Goal: Task Accomplishment & Management: Complete application form

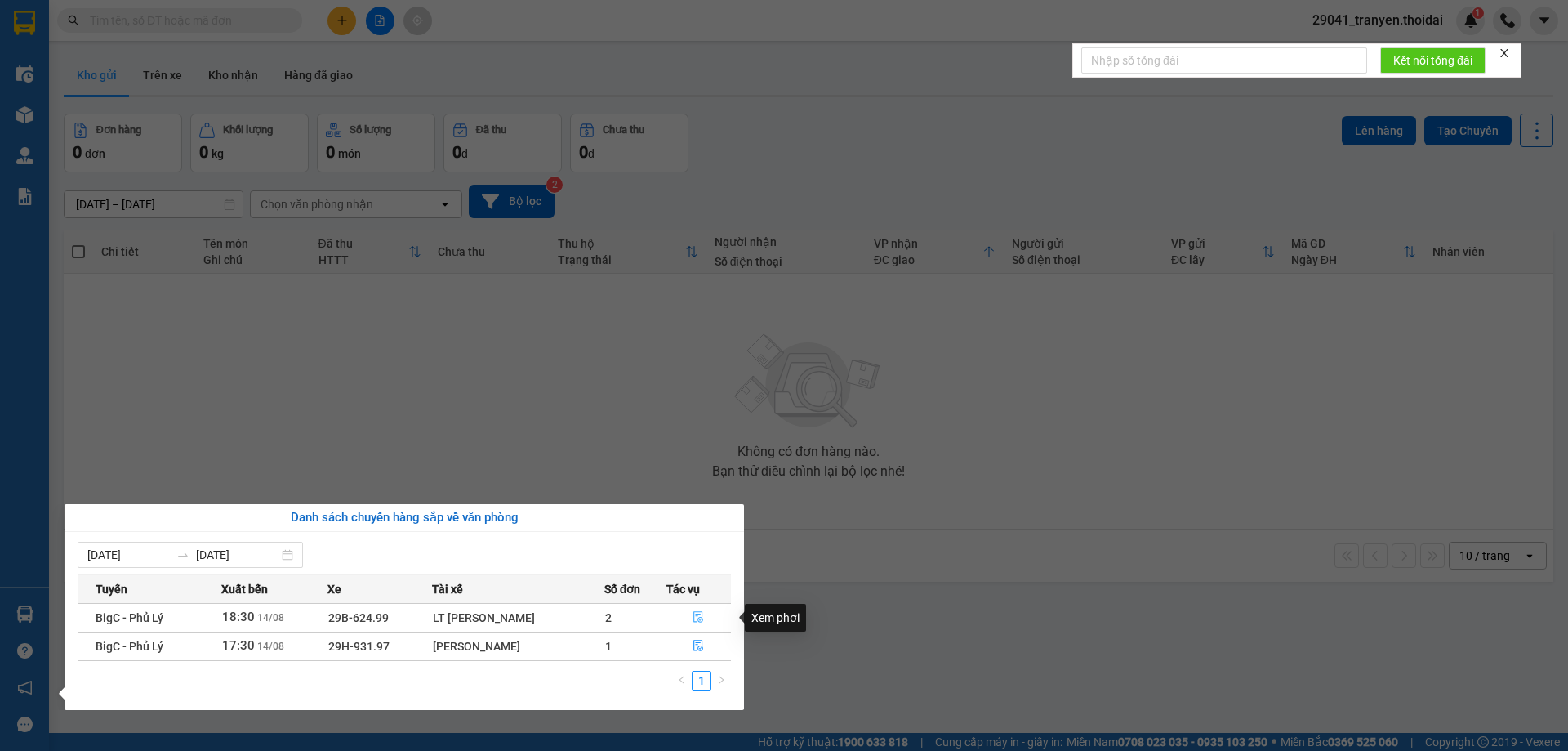
click at [700, 619] on icon "file-done" at bounding box center [698, 617] width 12 height 12
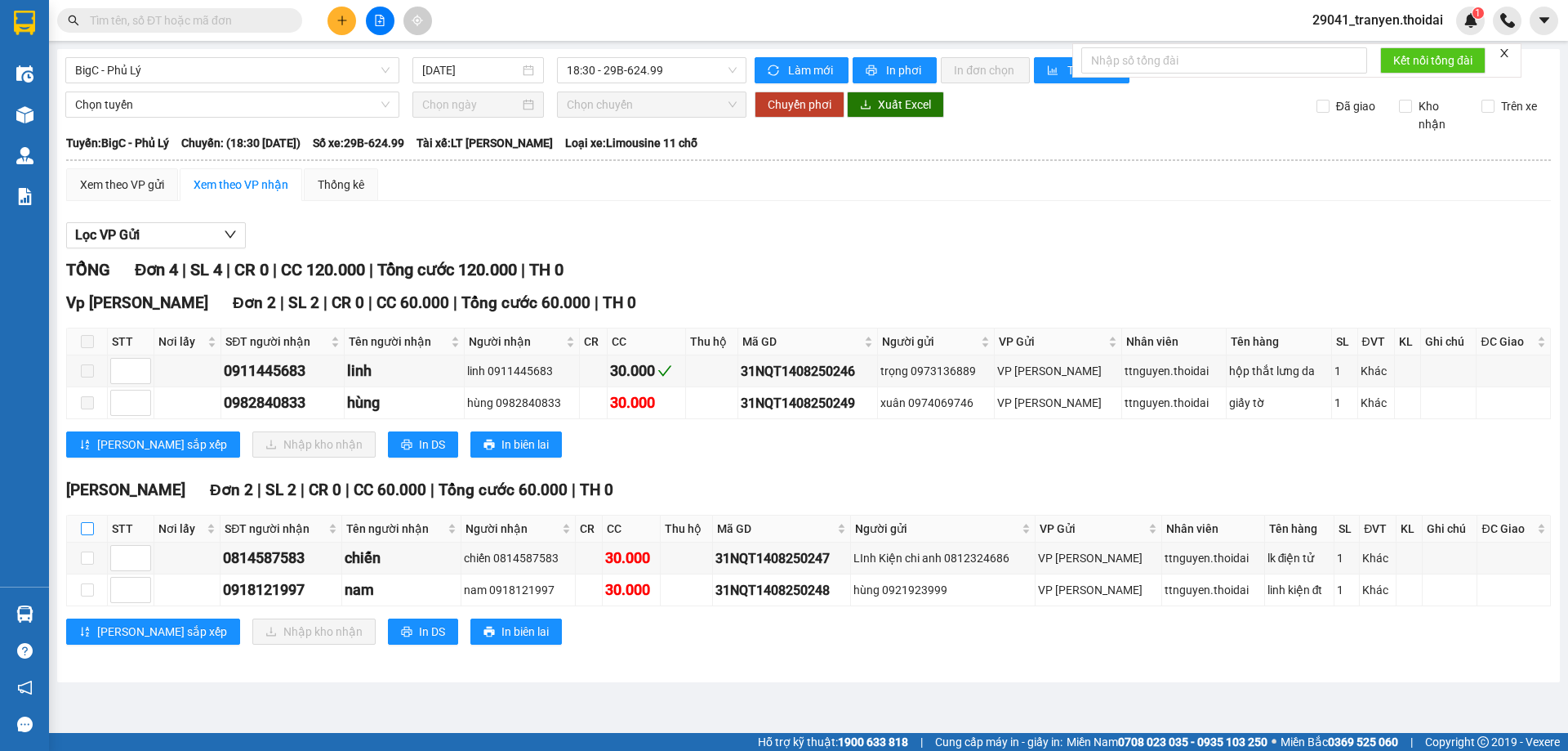
click at [86, 529] on input "checkbox" at bounding box center [87, 528] width 13 height 13
checkbox input "true"
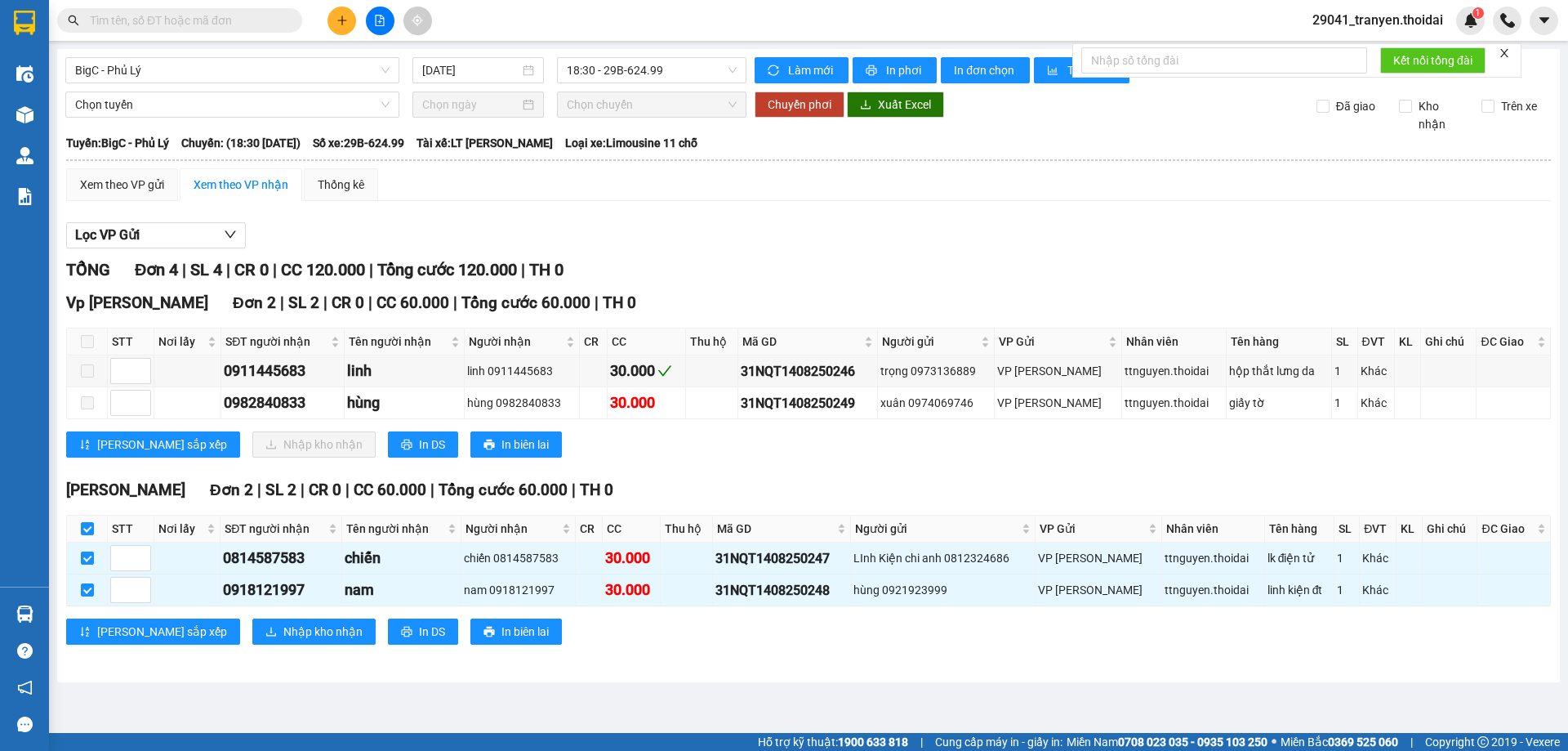
click at [308, 635] on div "[PERSON_NAME] sắp xếp Nhập kho nhận In DS In biên lai" at bounding box center [808, 631] width 1484 height 26
click at [297, 632] on button "Nhập kho nhận" at bounding box center [314, 631] width 123 height 26
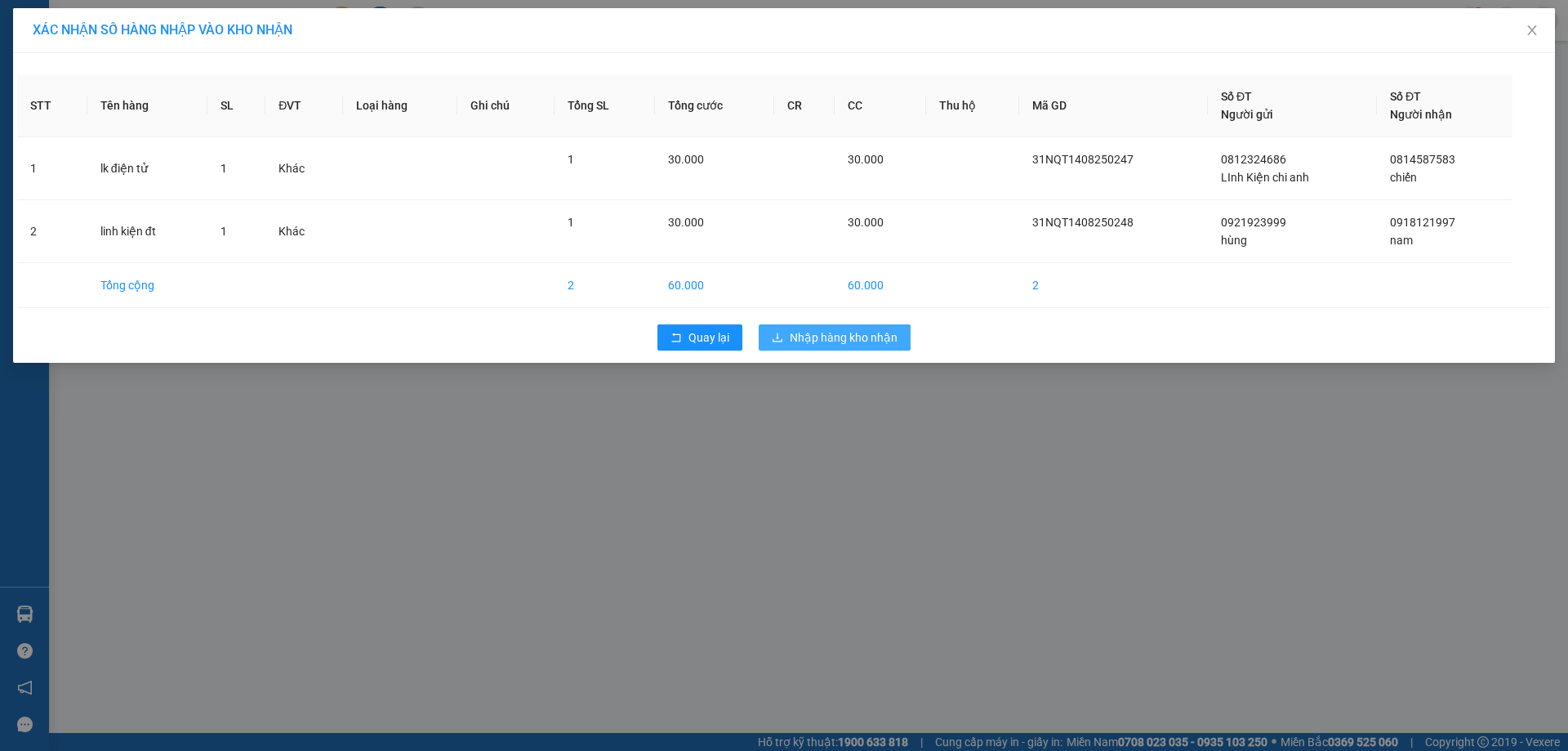
click at [817, 340] on span "Nhập hàng kho nhận" at bounding box center [843, 338] width 107 height 18
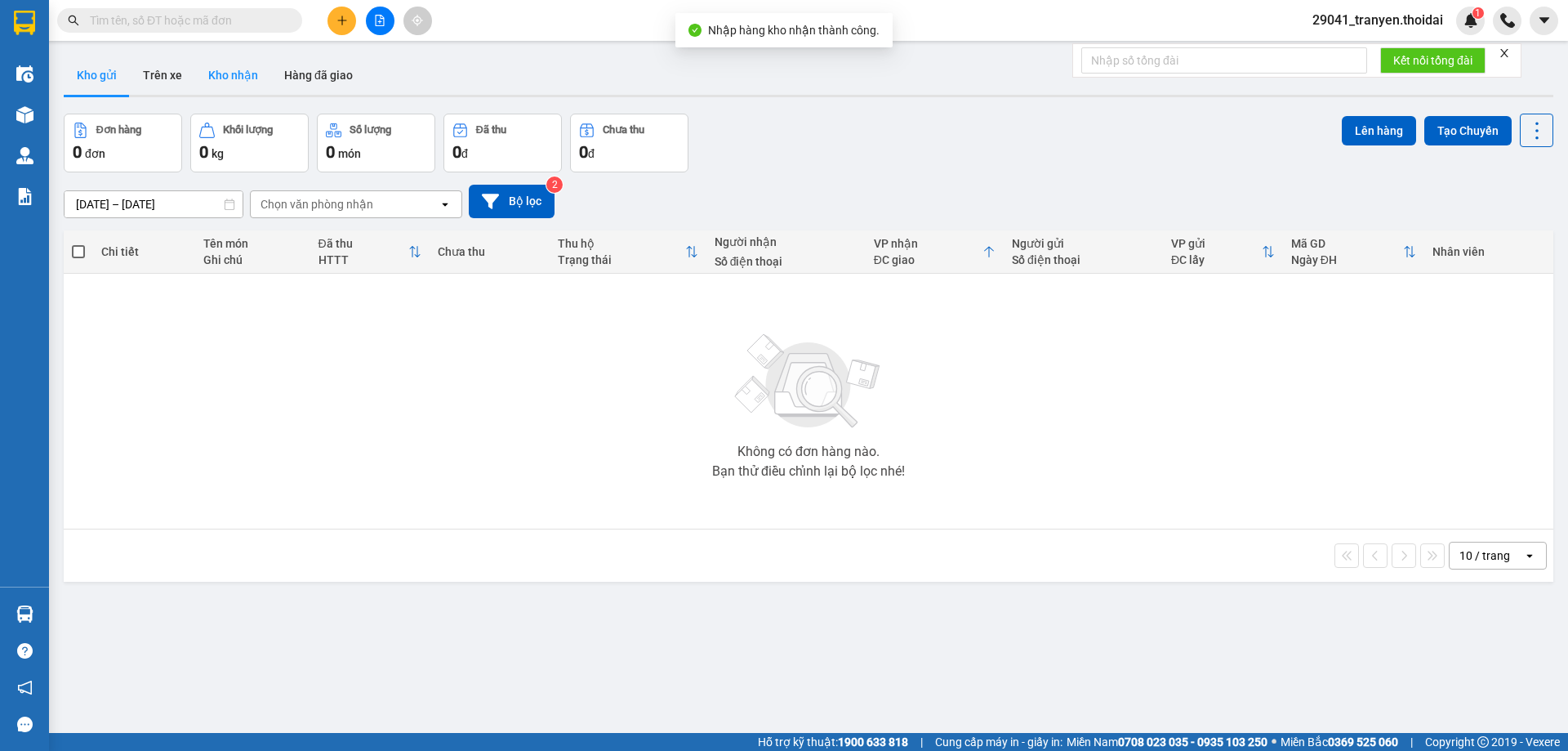
click at [250, 82] on button "Kho nhận" at bounding box center [233, 76] width 76 height 39
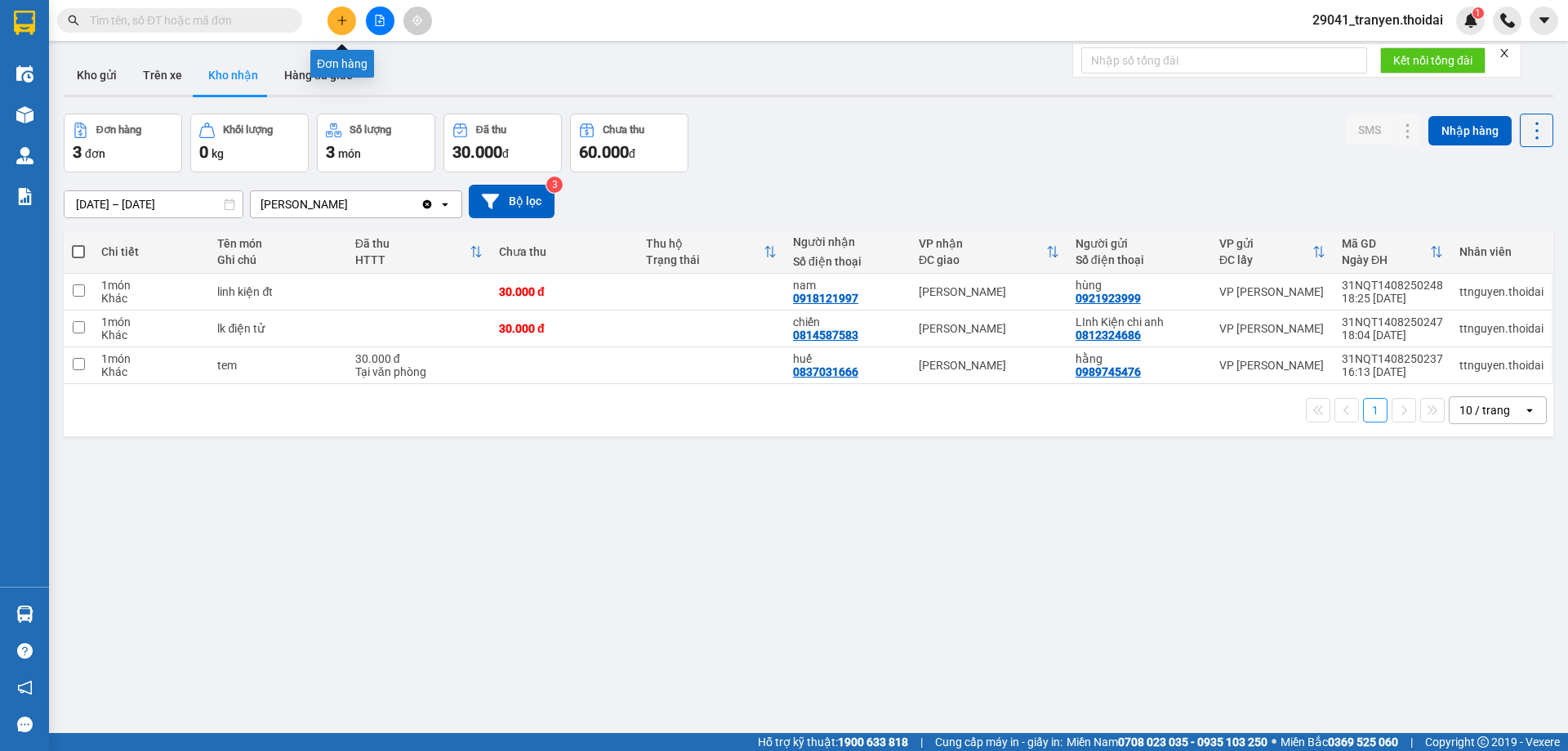
click at [343, 23] on icon "plus" at bounding box center [342, 20] width 12 height 12
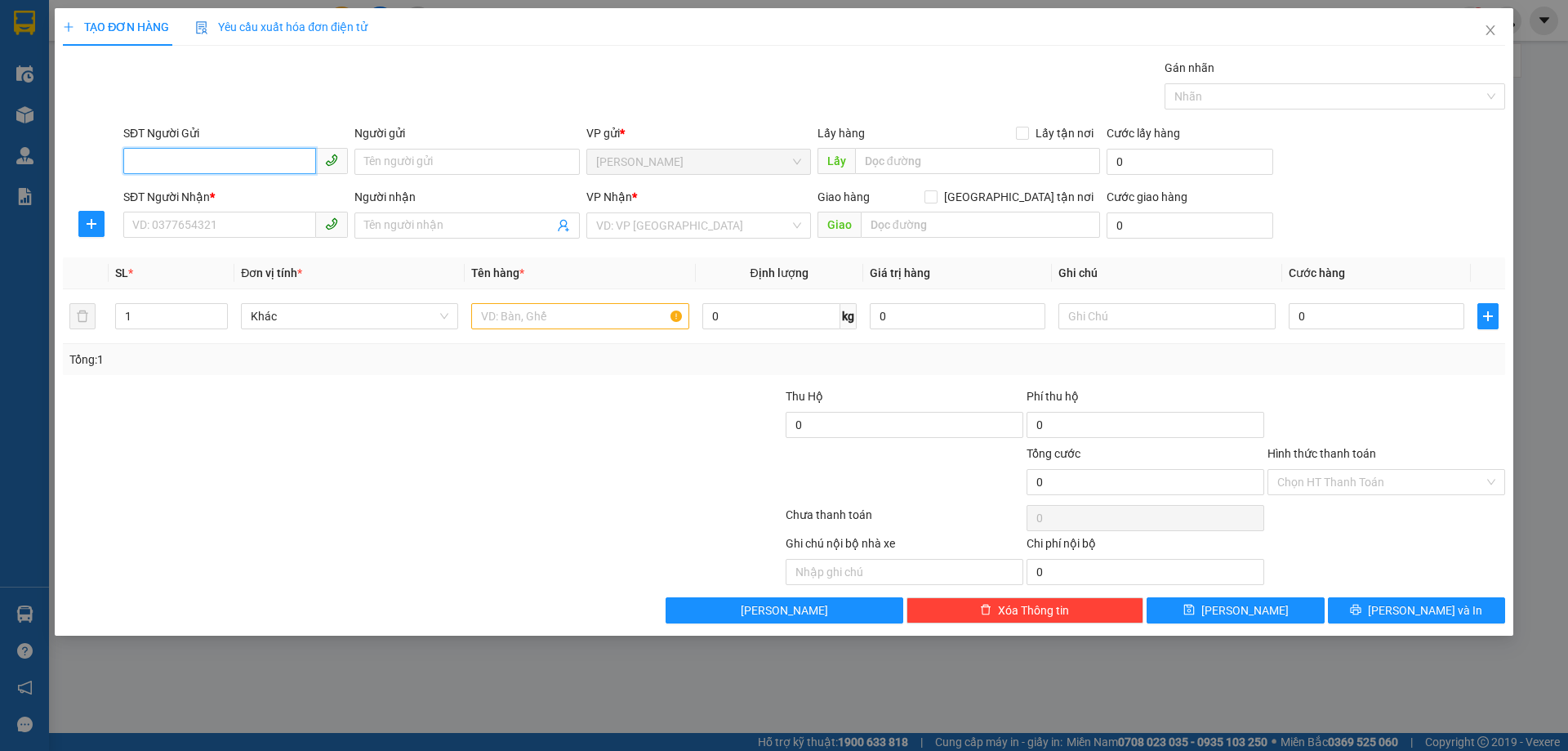
click at [206, 152] on input "SĐT Người Gửi" at bounding box center [219, 160] width 193 height 26
type input "0916182985"
click at [303, 186] on div "0916182985 - quân" at bounding box center [235, 195] width 205 height 18
type input "quân"
type input "0916182985"
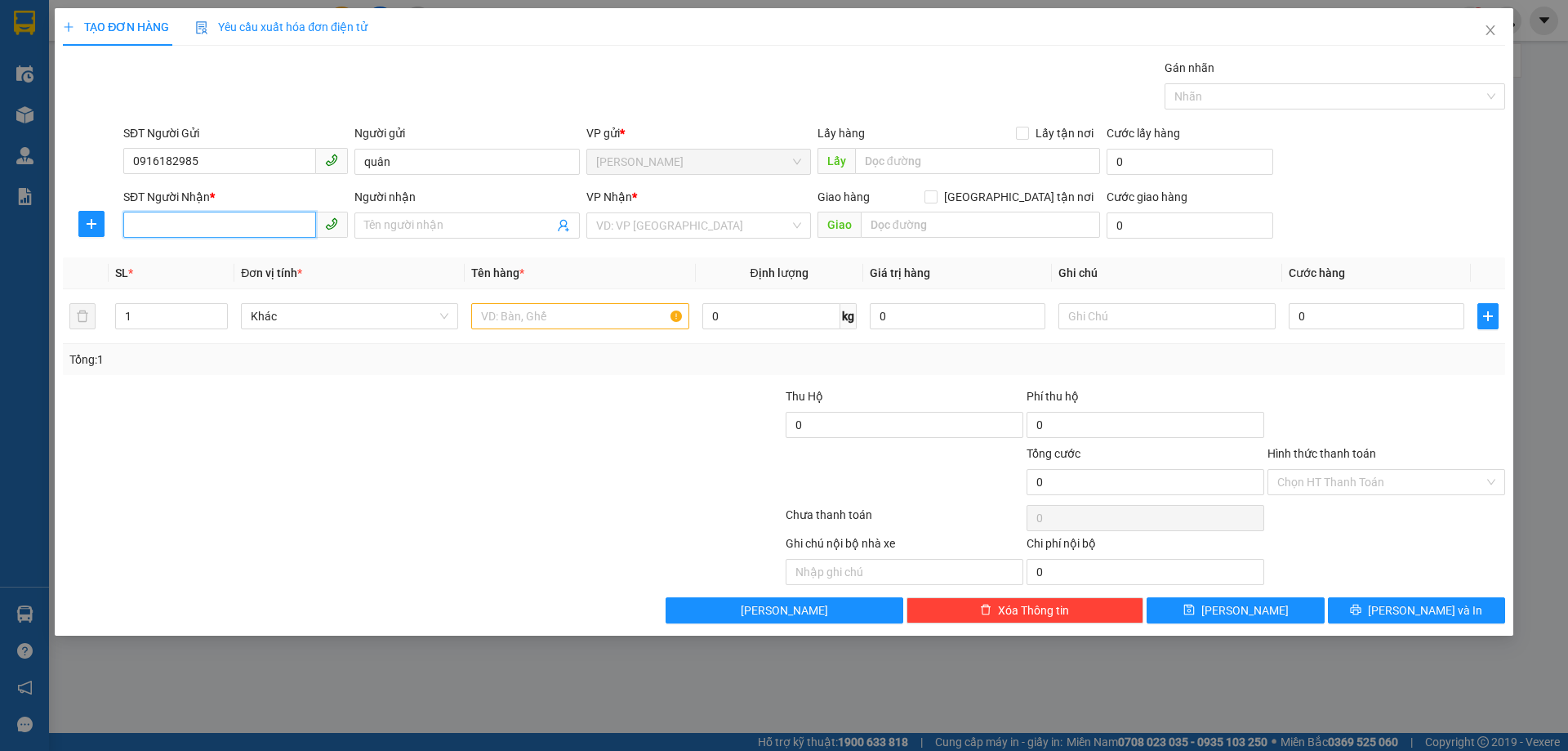
click at [255, 225] on input "SĐT Người Nhận *" at bounding box center [219, 224] width 193 height 26
click at [211, 257] on div "0969678791 - [GEOGRAPHIC_DATA]" at bounding box center [235, 258] width 205 height 18
type input "0969678791"
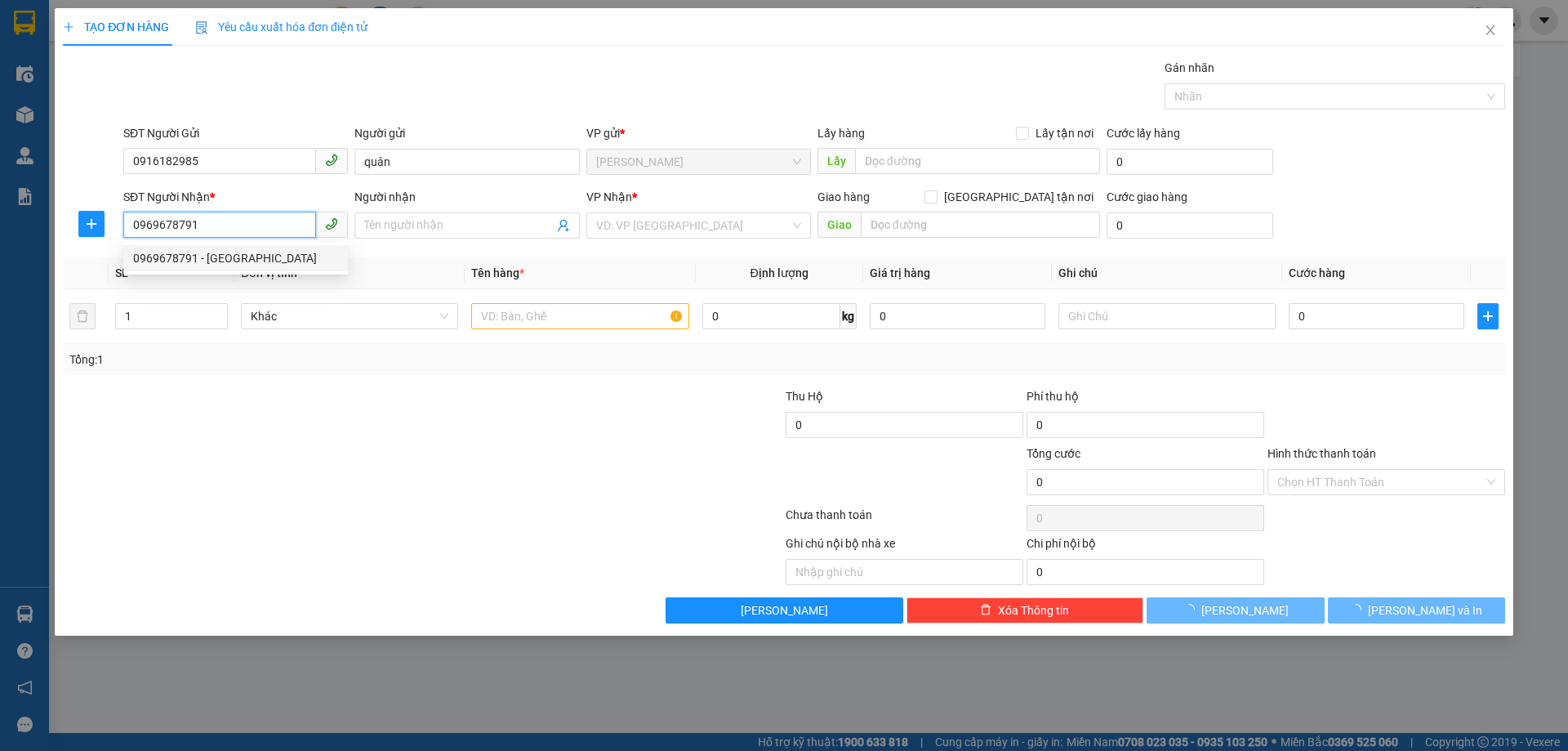
type input "Việt Anh"
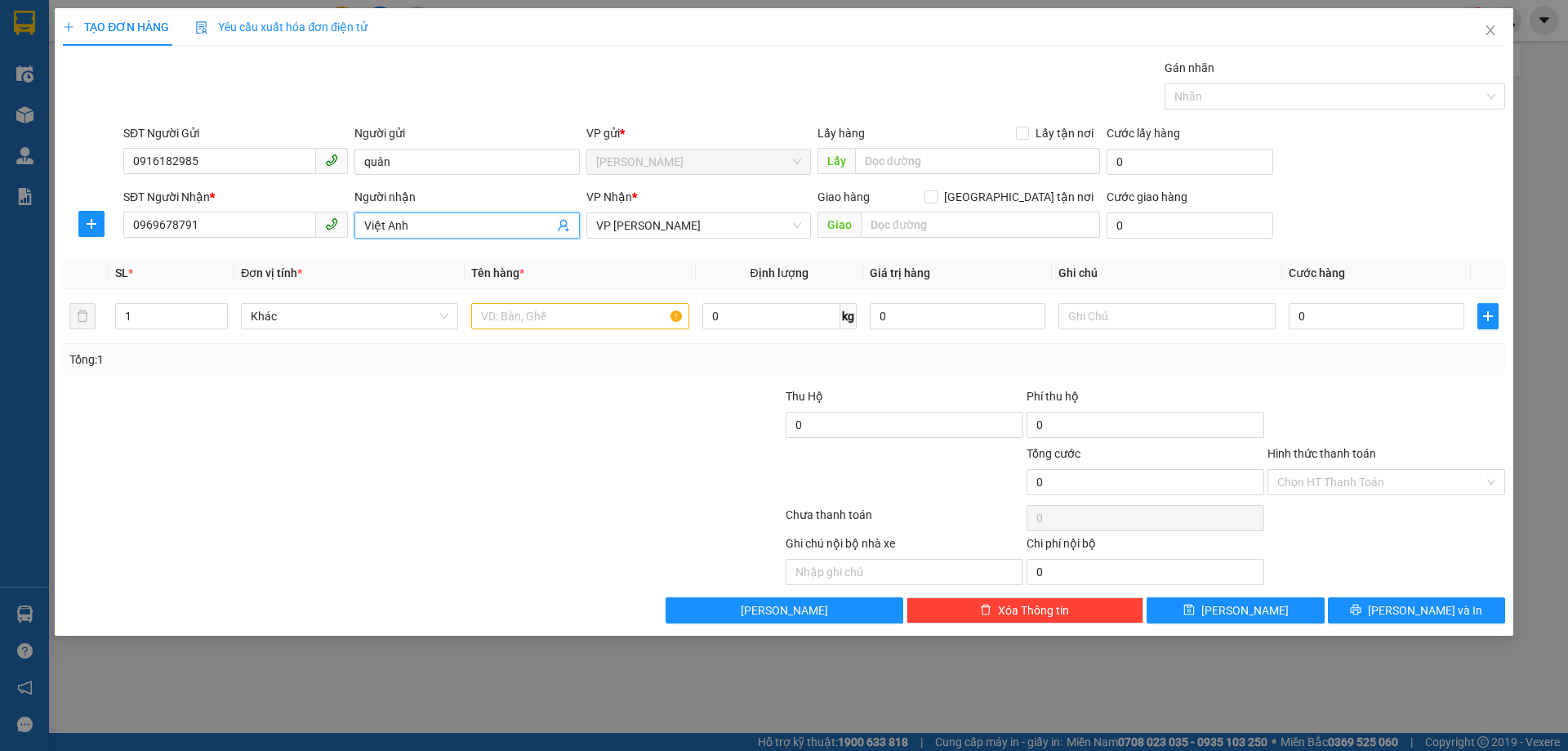
click at [489, 221] on input "Việt Anh" at bounding box center [458, 226] width 188 height 18
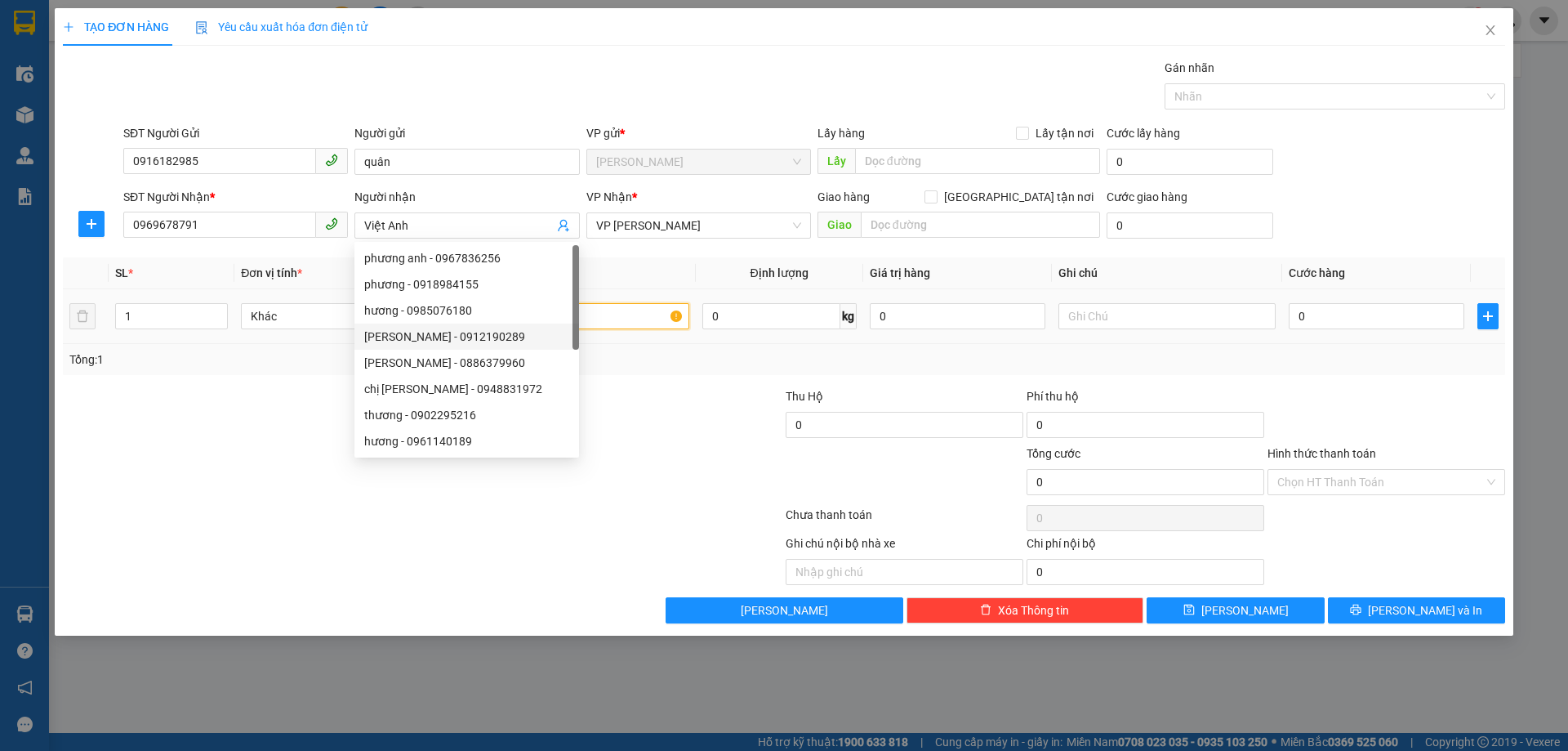
click at [603, 319] on input "text" at bounding box center [579, 316] width 218 height 26
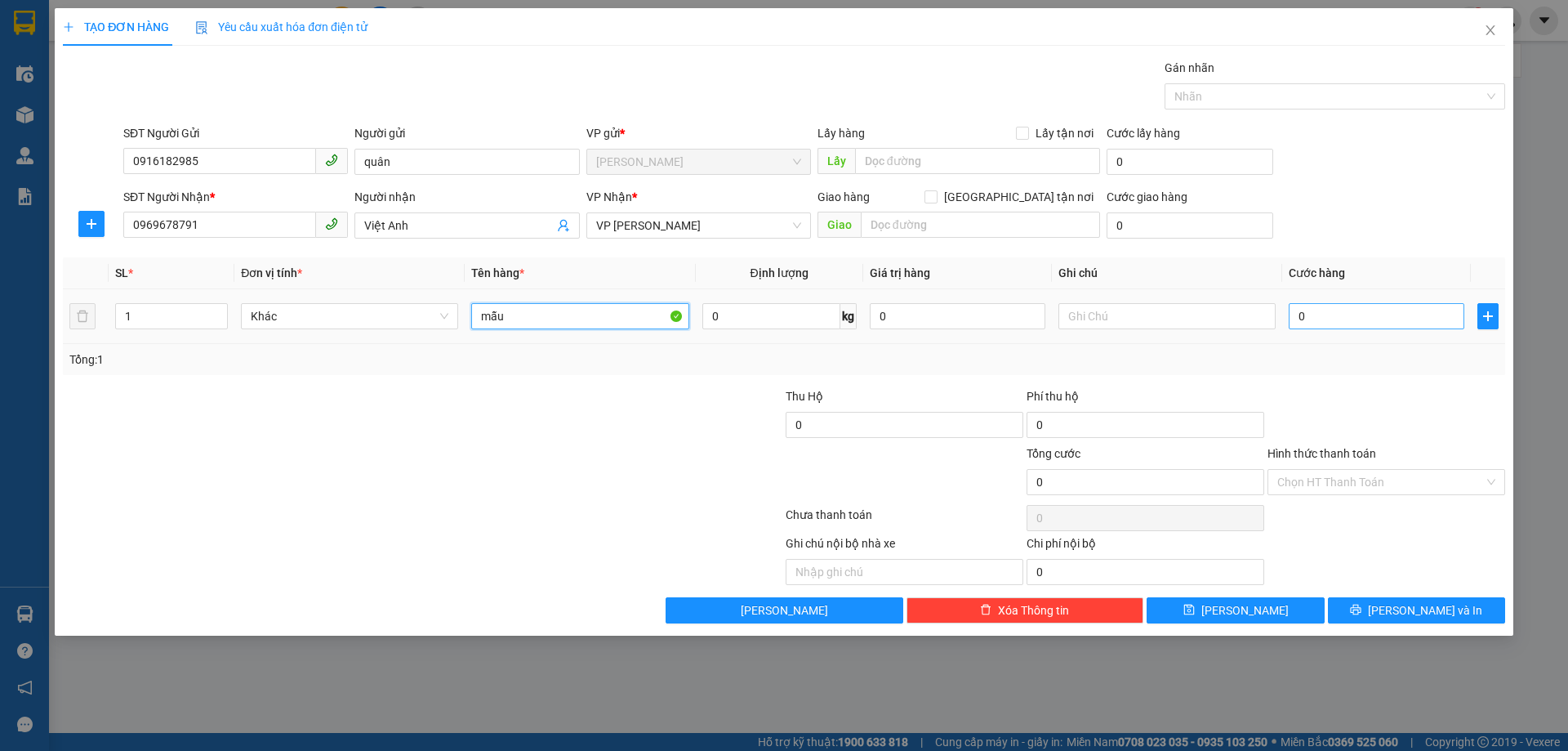
type input "mẫu"
click at [1346, 307] on input "0" at bounding box center [1377, 316] width 176 height 26
click at [1314, 316] on input "0" at bounding box center [1377, 316] width 176 height 26
click at [1296, 318] on input "0" at bounding box center [1377, 316] width 176 height 26
type input "30"
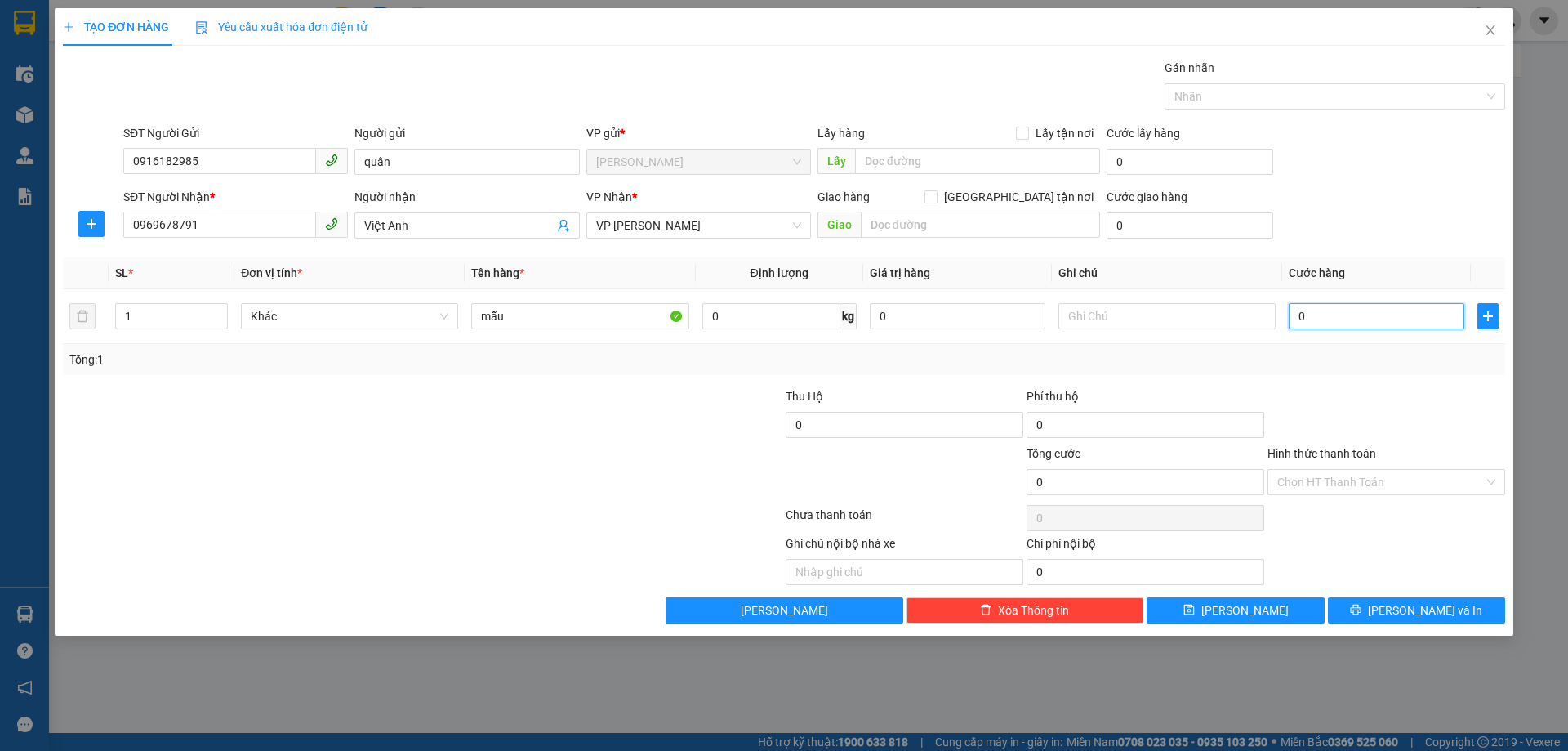
type input "30"
type input "300"
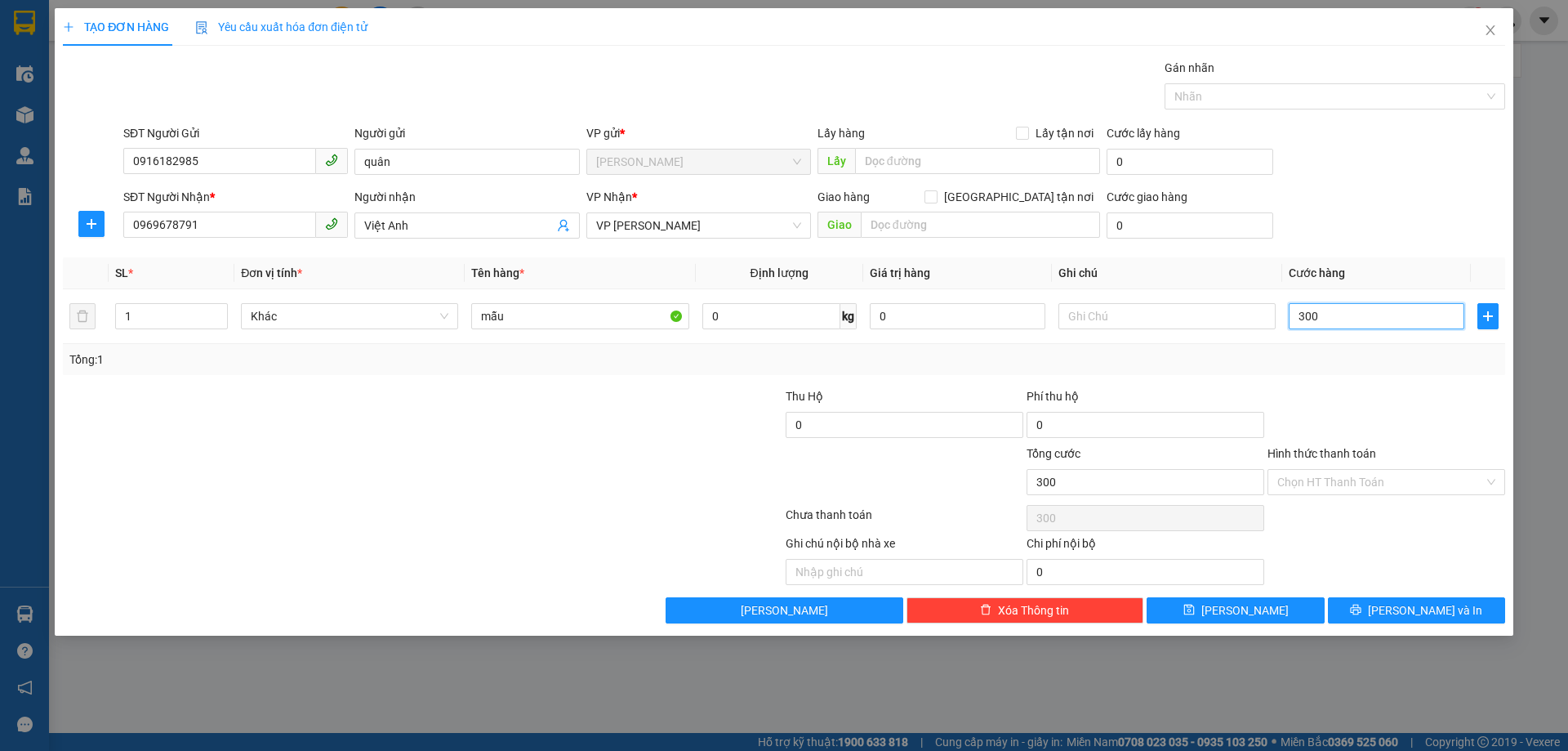
type input "3.000"
type input "30.000"
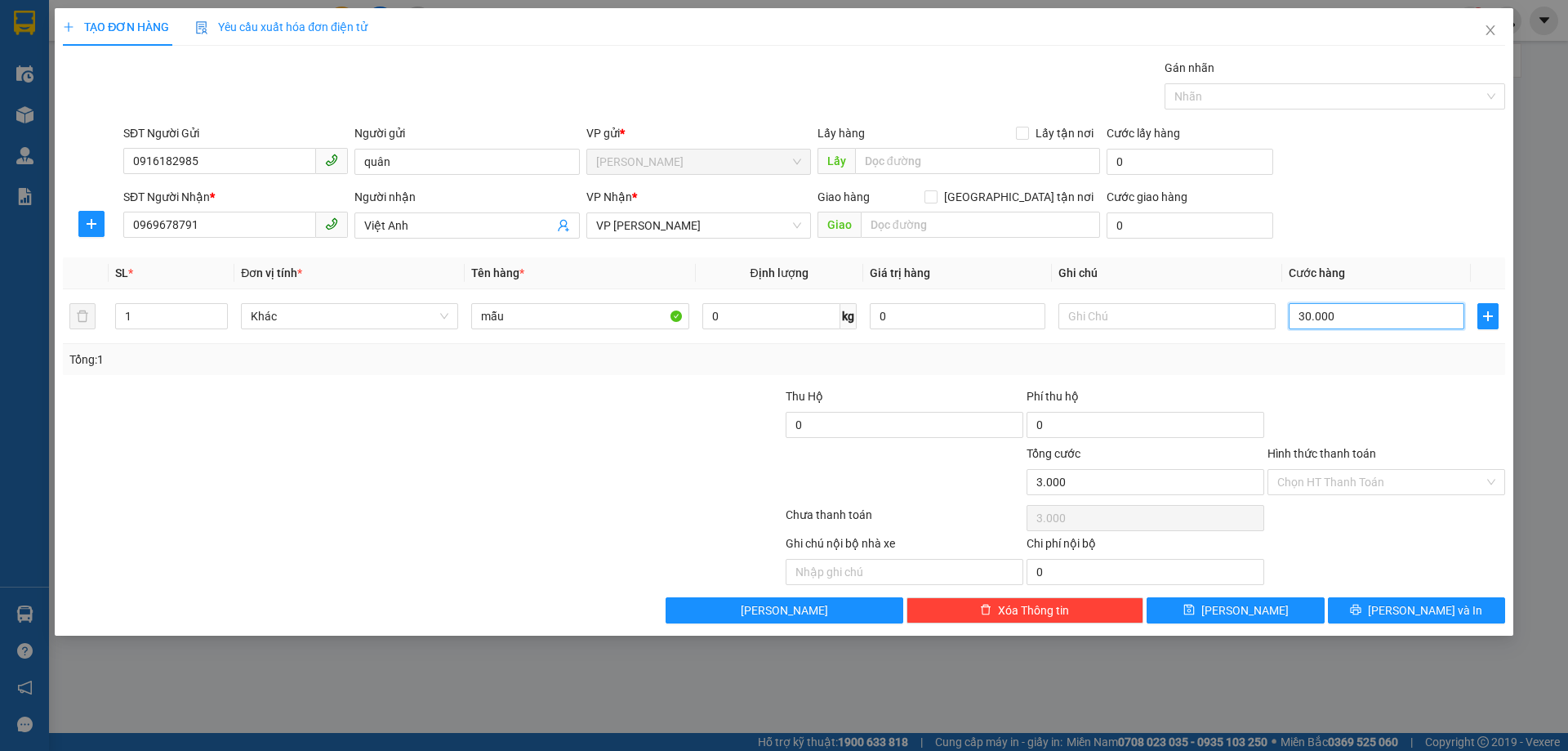
type input "30.000"
click at [1377, 438] on div at bounding box center [1386, 416] width 241 height 57
click at [1397, 611] on button "[PERSON_NAME] và In" at bounding box center [1416, 610] width 177 height 26
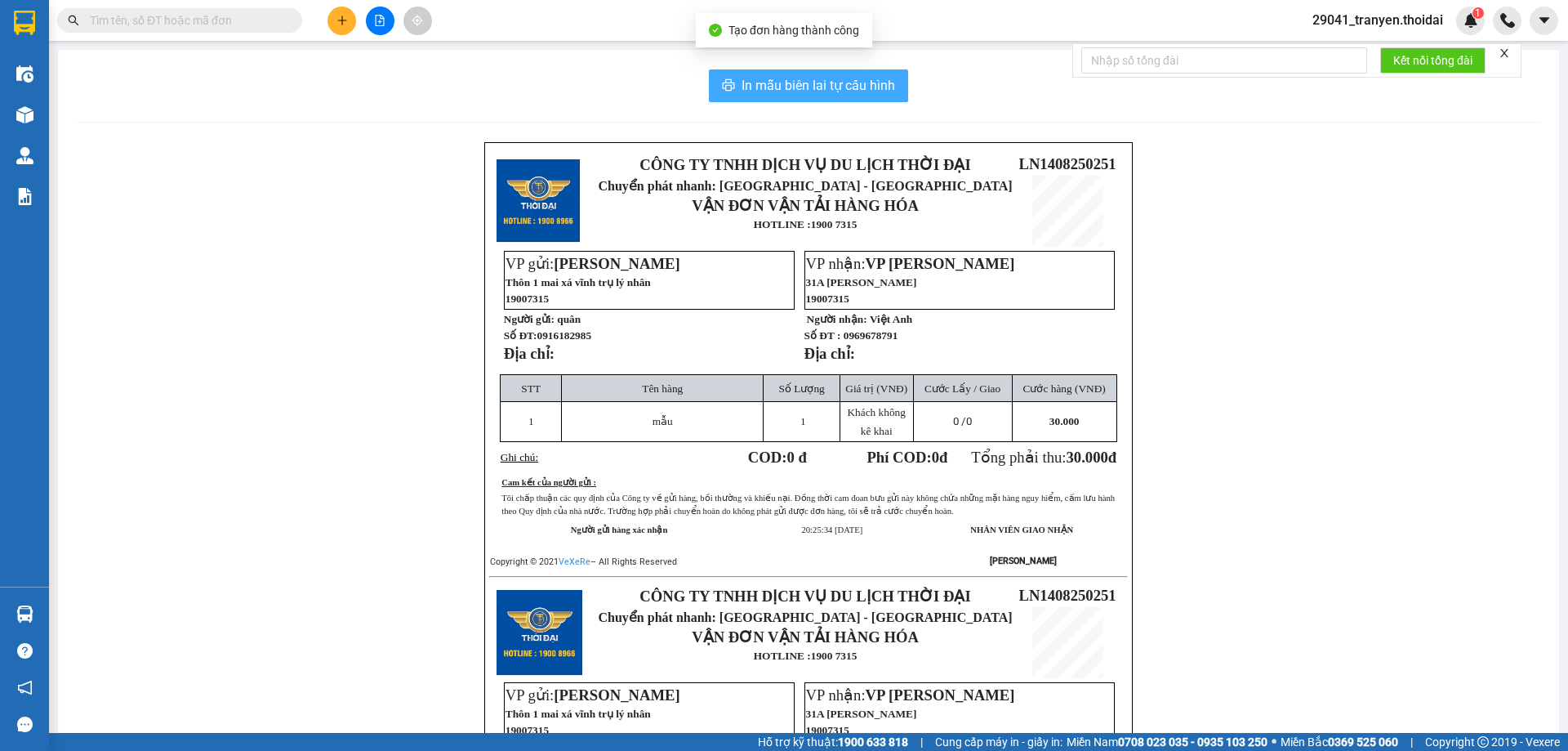
click at [799, 87] on span "In mẫu biên lai tự cấu hình" at bounding box center [818, 85] width 154 height 20
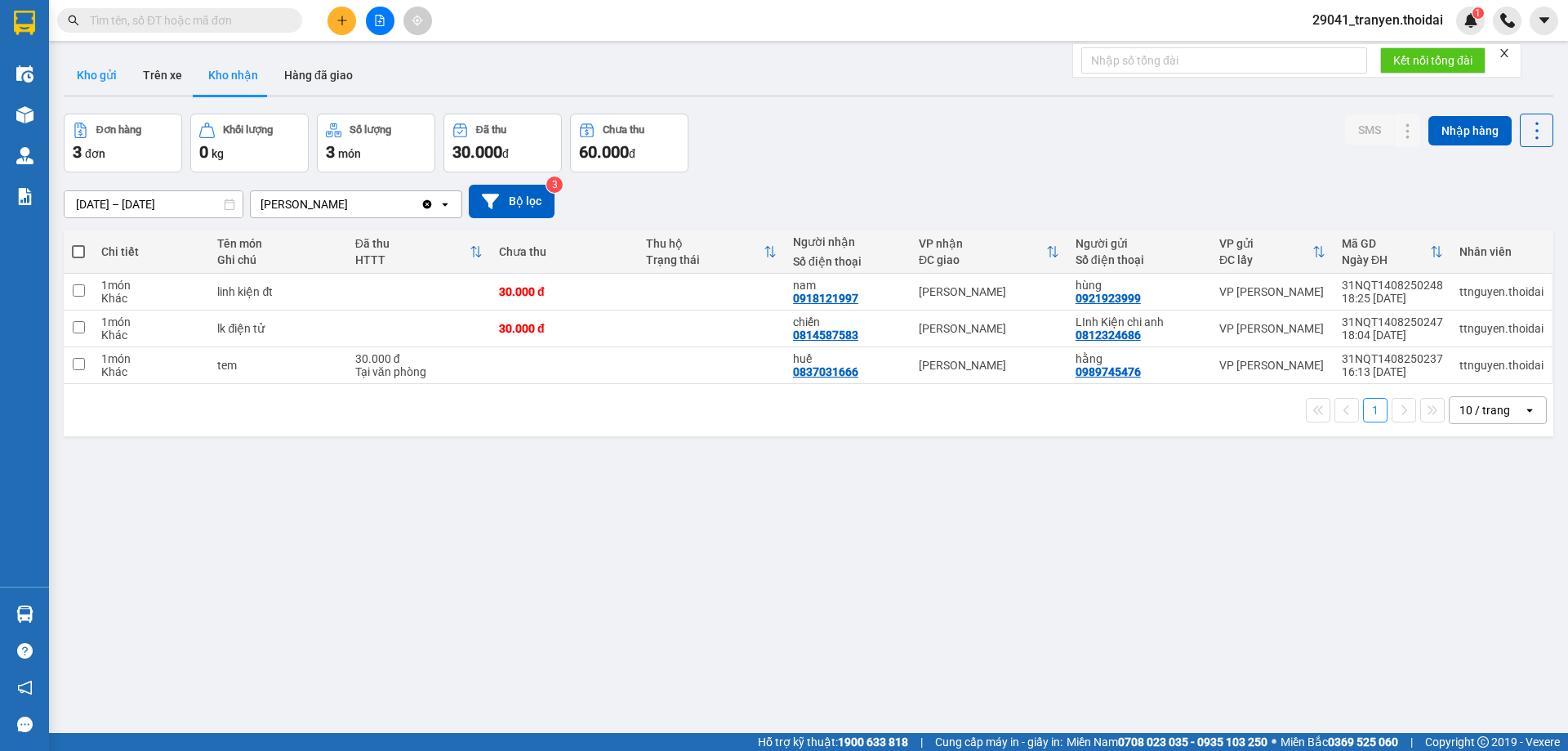
click at [103, 81] on button "Kho gửi" at bounding box center [97, 76] width 66 height 39
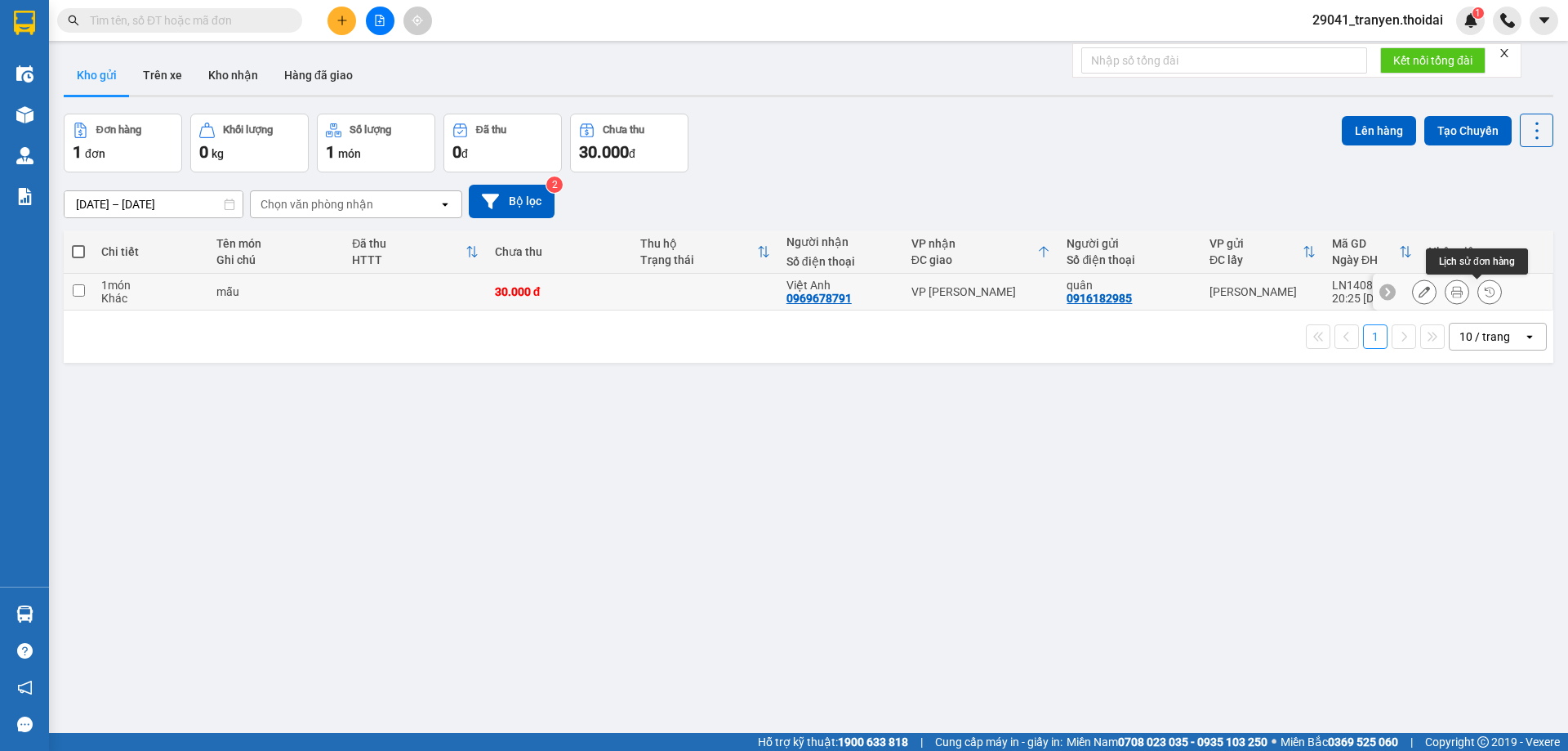
click at [1452, 294] on icon at bounding box center [1457, 292] width 12 height 12
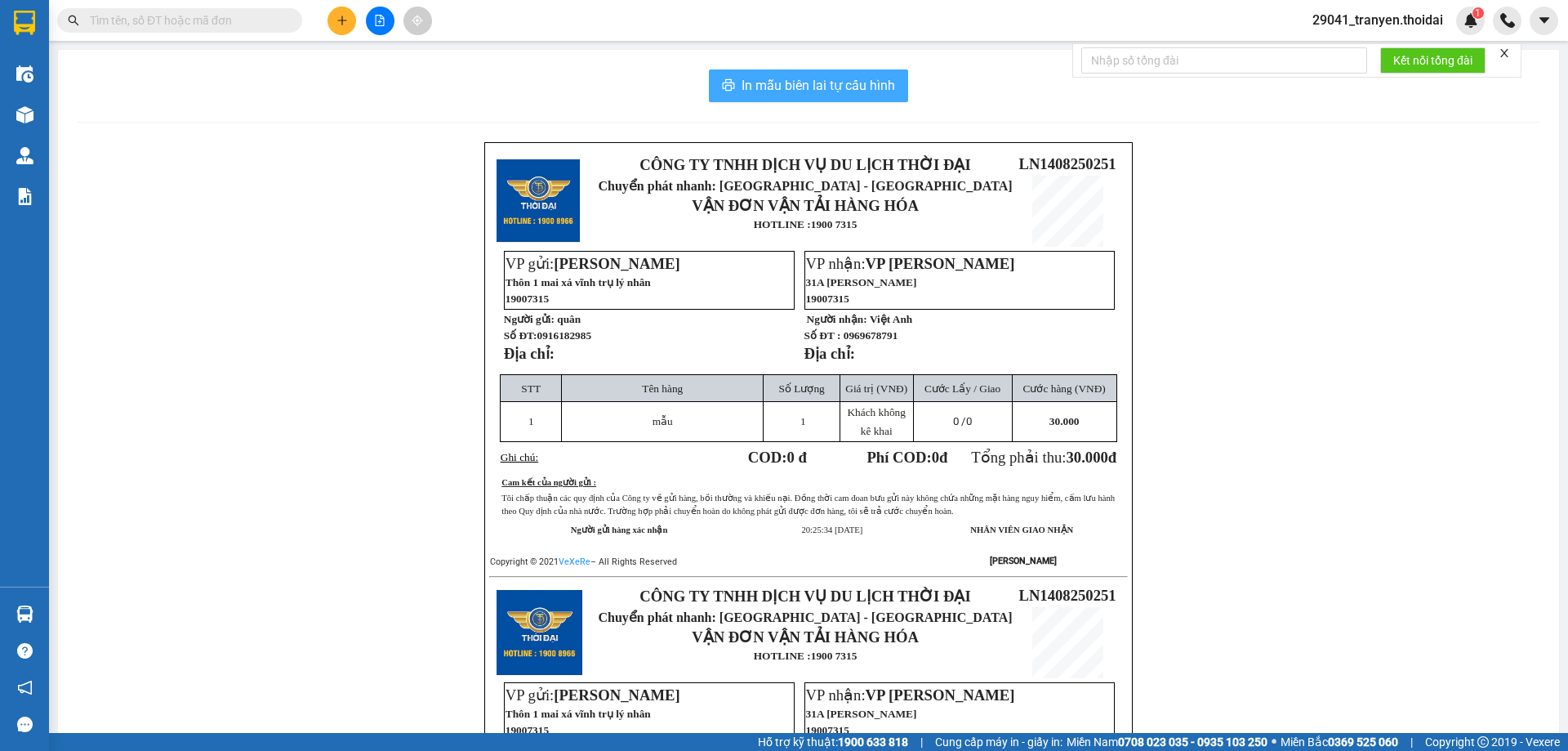
click at [851, 80] on span "In mẫu biên lai tự cấu hình" at bounding box center [818, 85] width 154 height 20
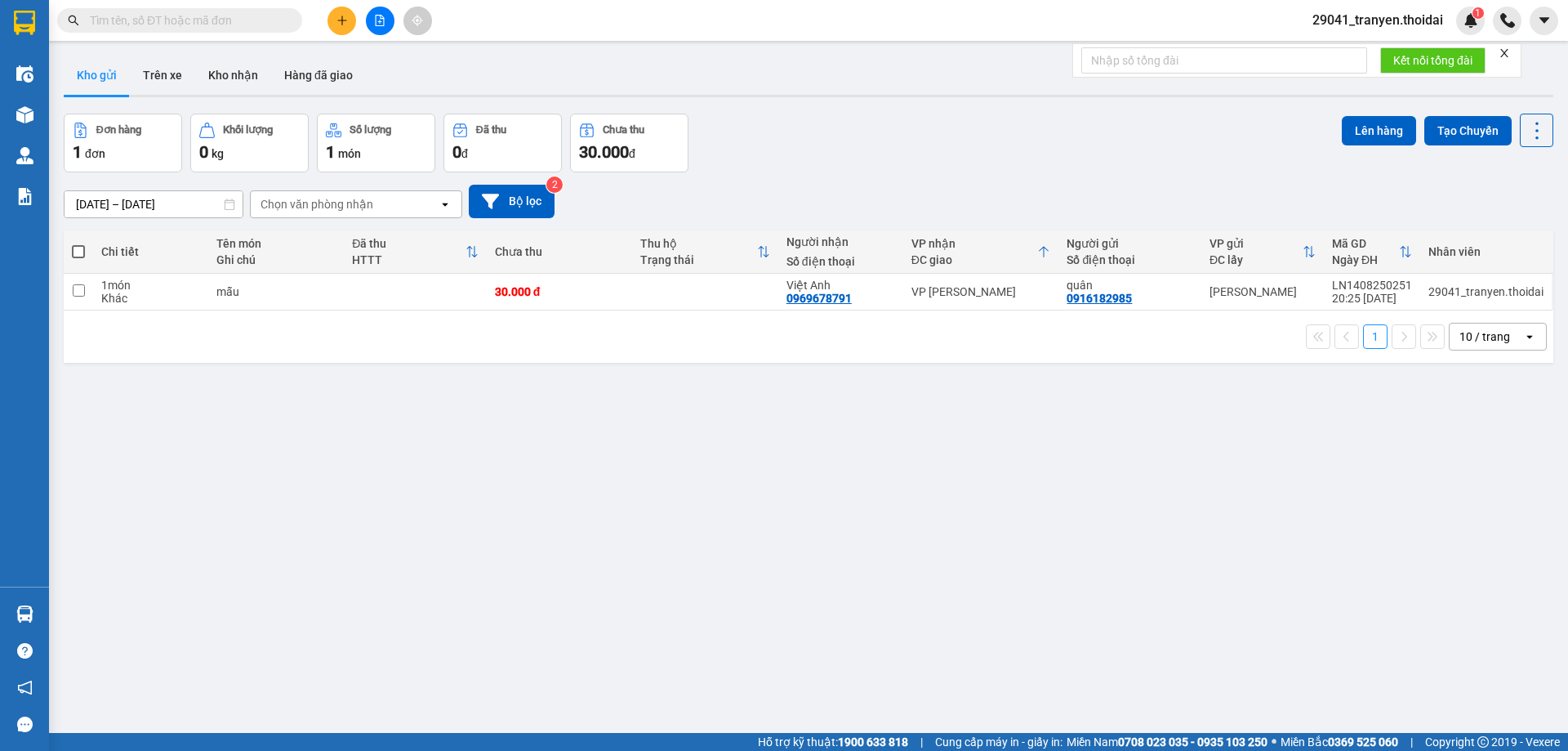
click at [529, 339] on div "1 10 / trang open" at bounding box center [808, 336] width 1476 height 28
click at [1004, 223] on div "[DATE] – [DATE] Press the down arrow key to interact with the calendar and sele…" at bounding box center [808, 201] width 1490 height 58
click at [1108, 196] on div "[DATE] – [DATE] Press the down arrow key to interact with the calendar and sele…" at bounding box center [808, 202] width 1490 height 34
click at [157, 68] on button "Trên xe" at bounding box center [163, 76] width 66 height 39
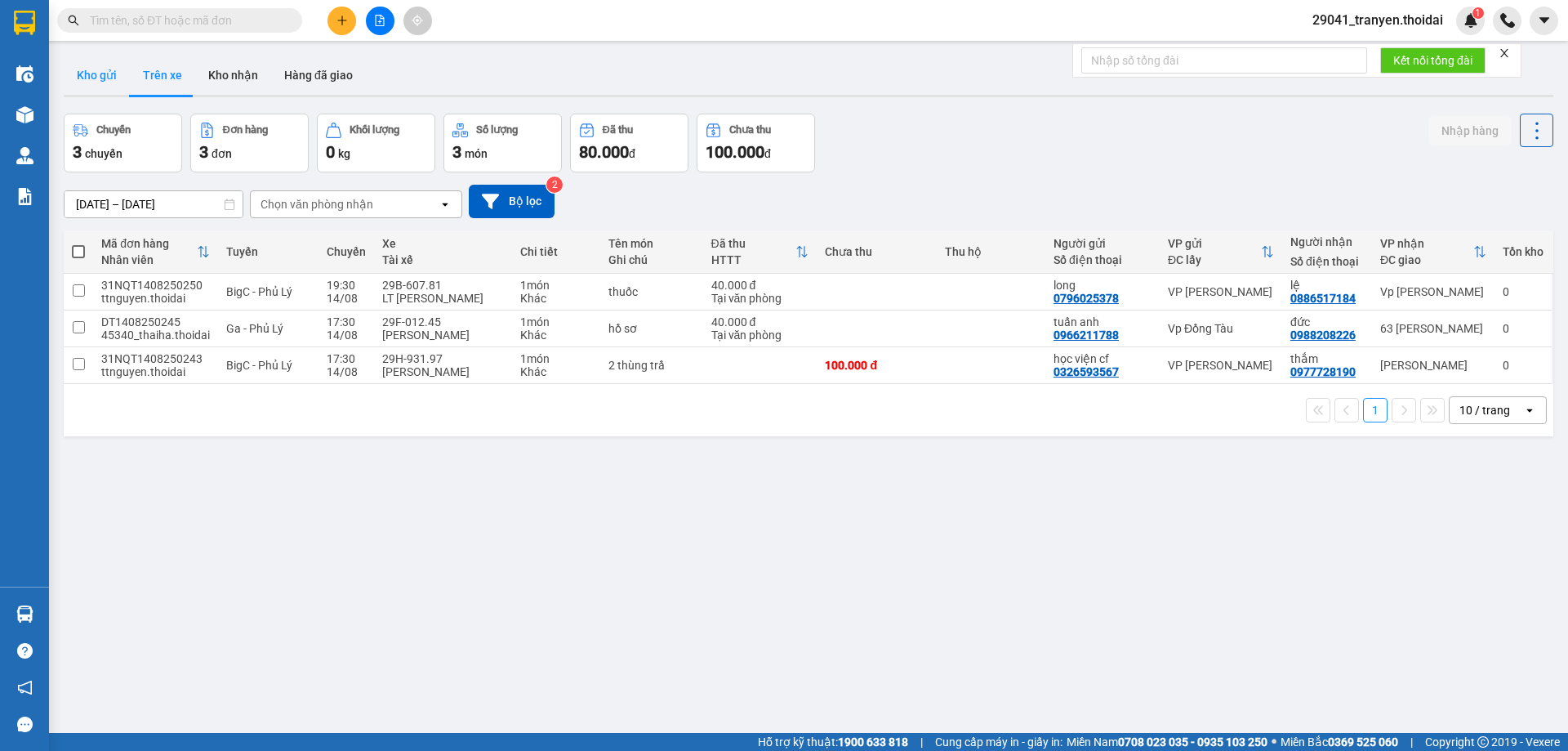
click at [107, 82] on button "Kho gửi" at bounding box center [97, 76] width 66 height 39
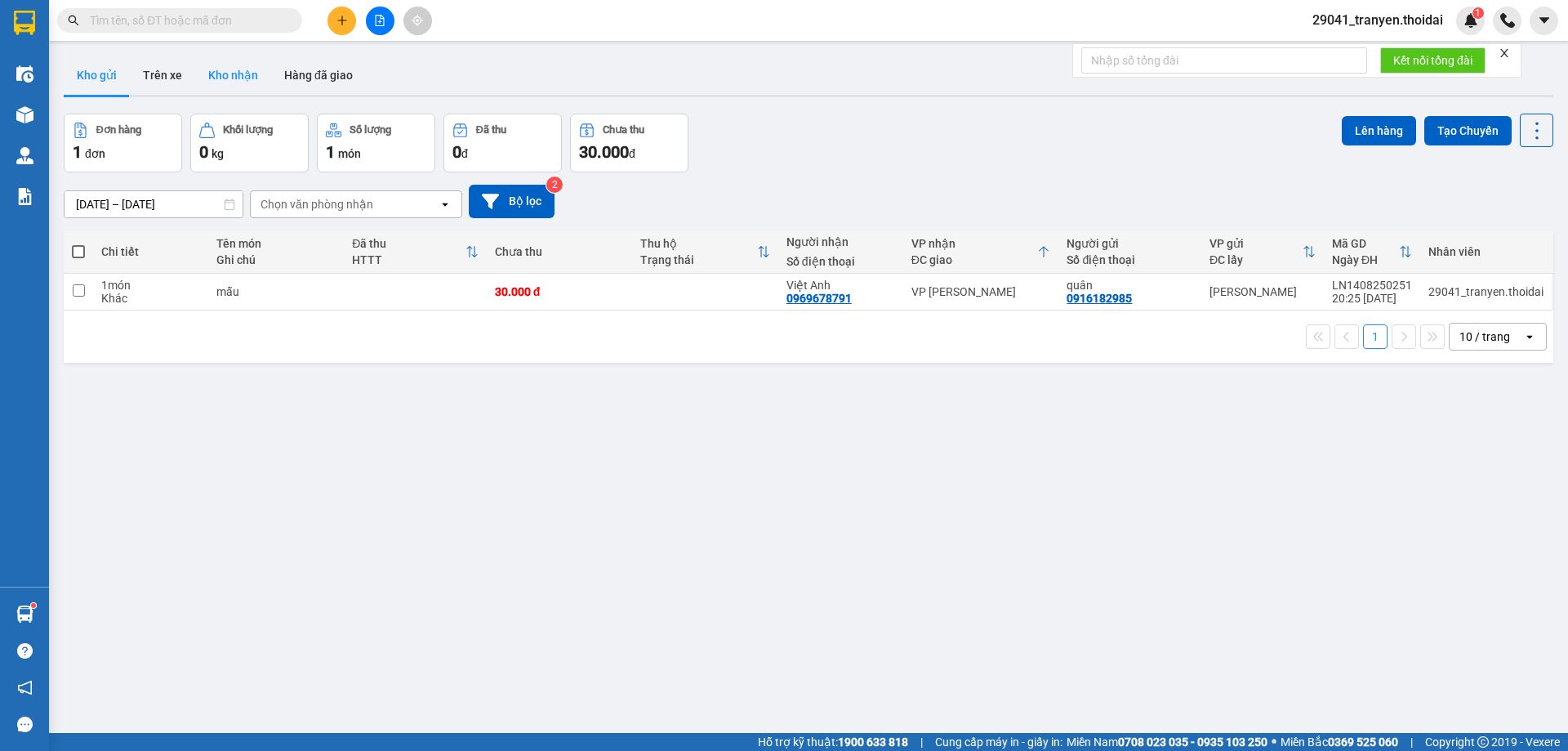
click at [222, 76] on button "Kho nhận" at bounding box center [233, 76] width 76 height 39
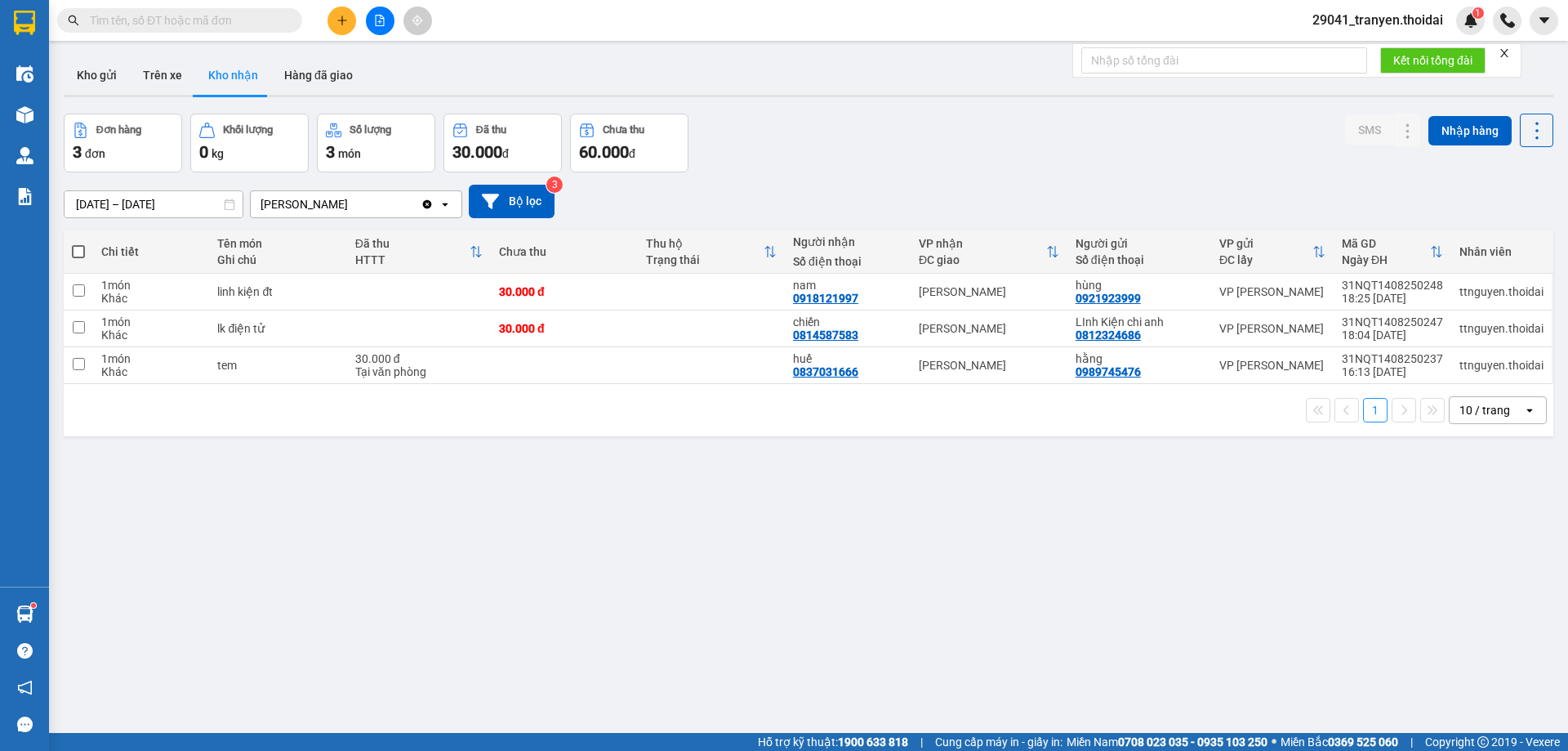
click at [1016, 85] on div "Kho gửi Trên xe Kho nhận Hàng đã giao" at bounding box center [808, 77] width 1490 height 44
click at [1027, 140] on div "Đơn hàng 3 đơn Khối lượng 0 kg Số lượng 3 món Đã thu 30.000 đ Chưa thu 60.000 đ…" at bounding box center [808, 143] width 1490 height 59
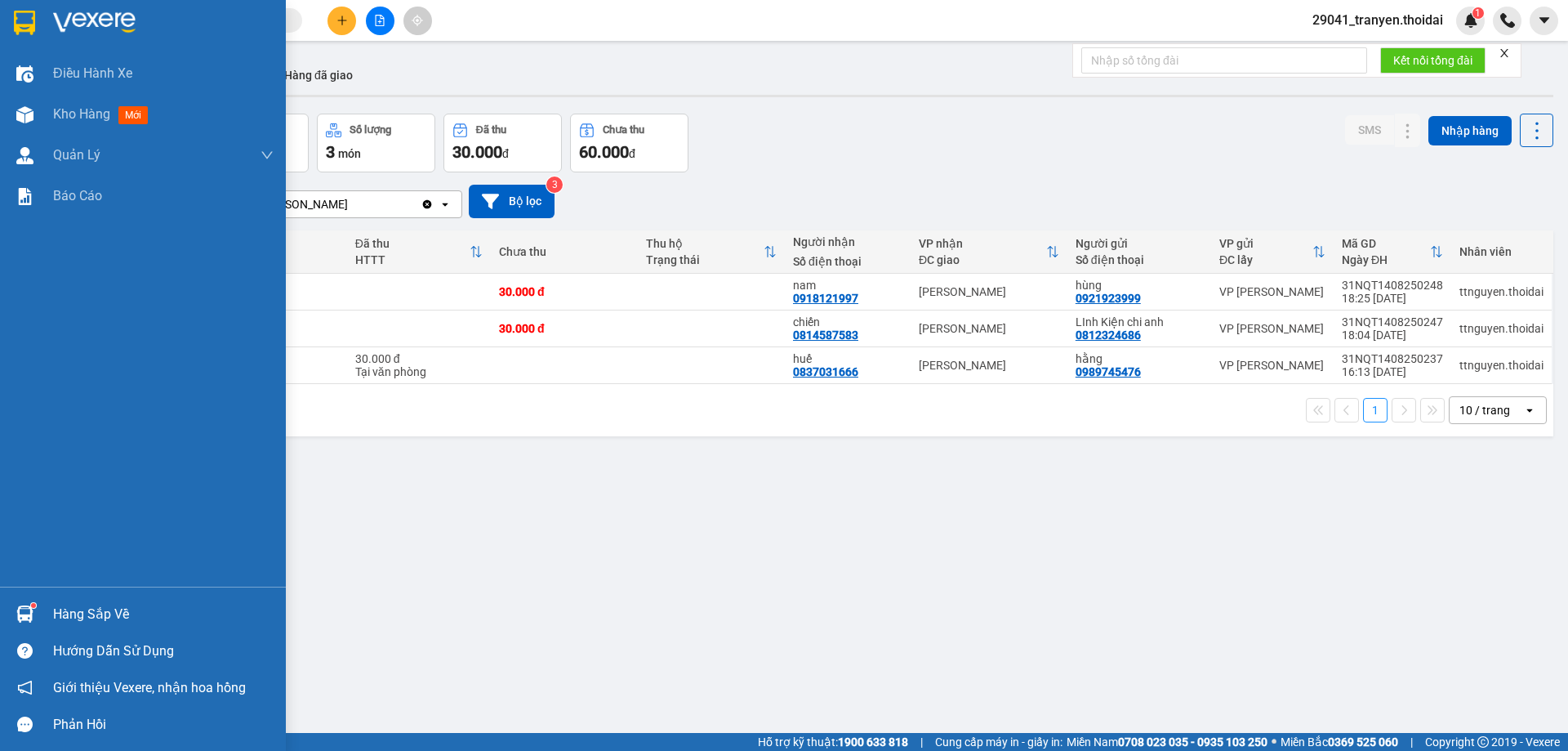
click at [20, 604] on div at bounding box center [25, 614] width 28 height 28
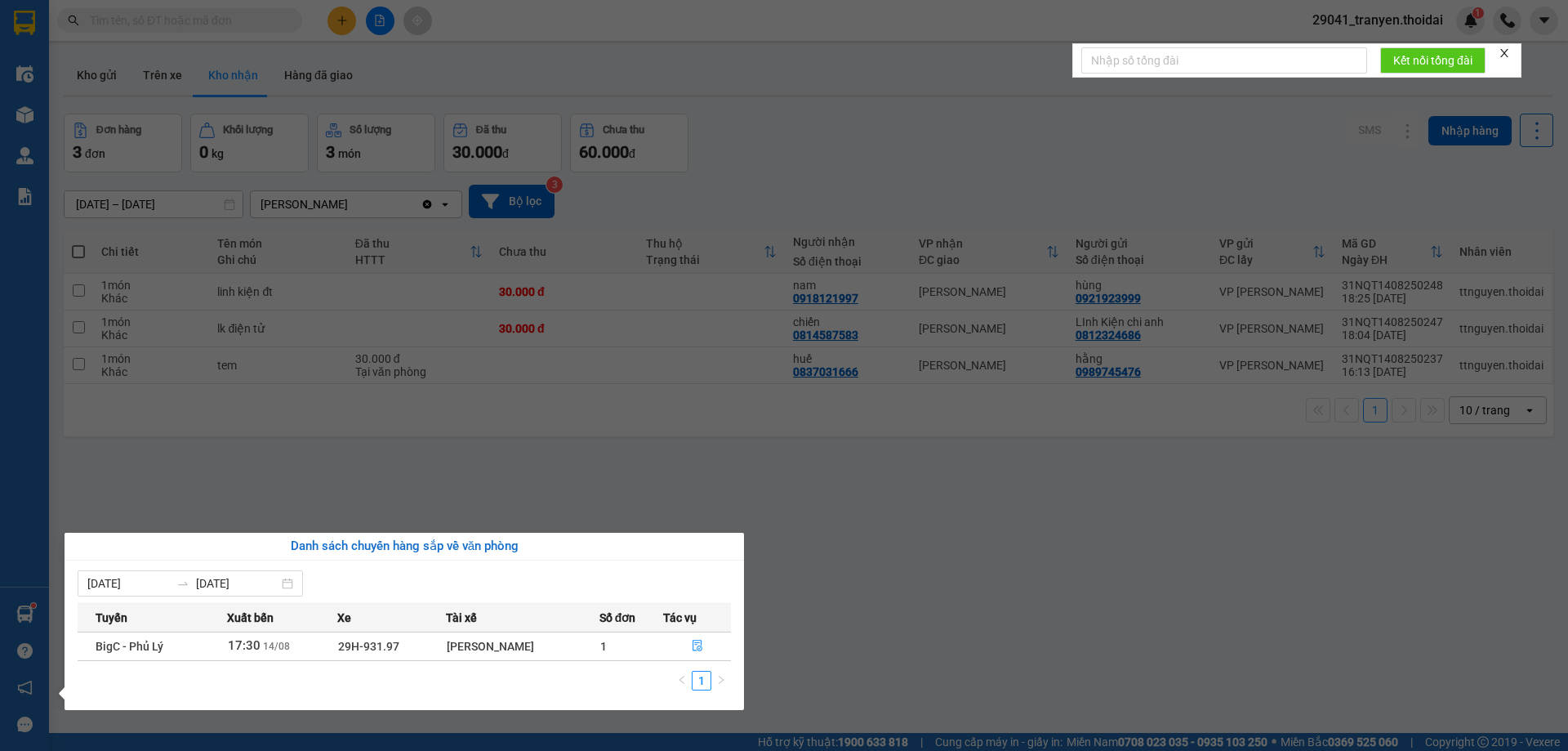
click at [790, 602] on section "Kết quả tìm kiếm ( 0 ) Bộ lọc No Data 29041_tranyen.thoidai 1 Điều hành xe Kho …" at bounding box center [784, 375] width 1568 height 751
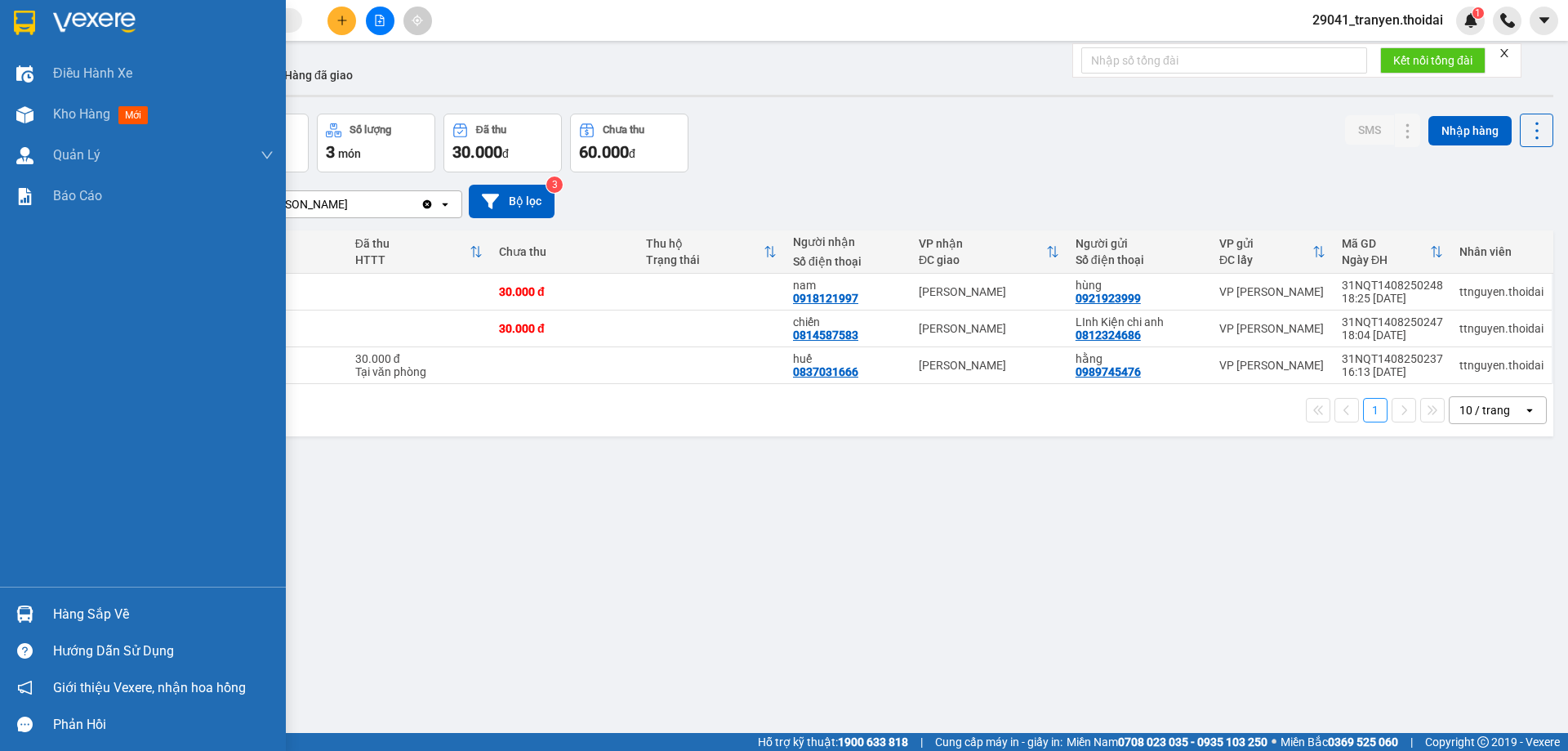
click at [32, 620] on img at bounding box center [24, 613] width 17 height 17
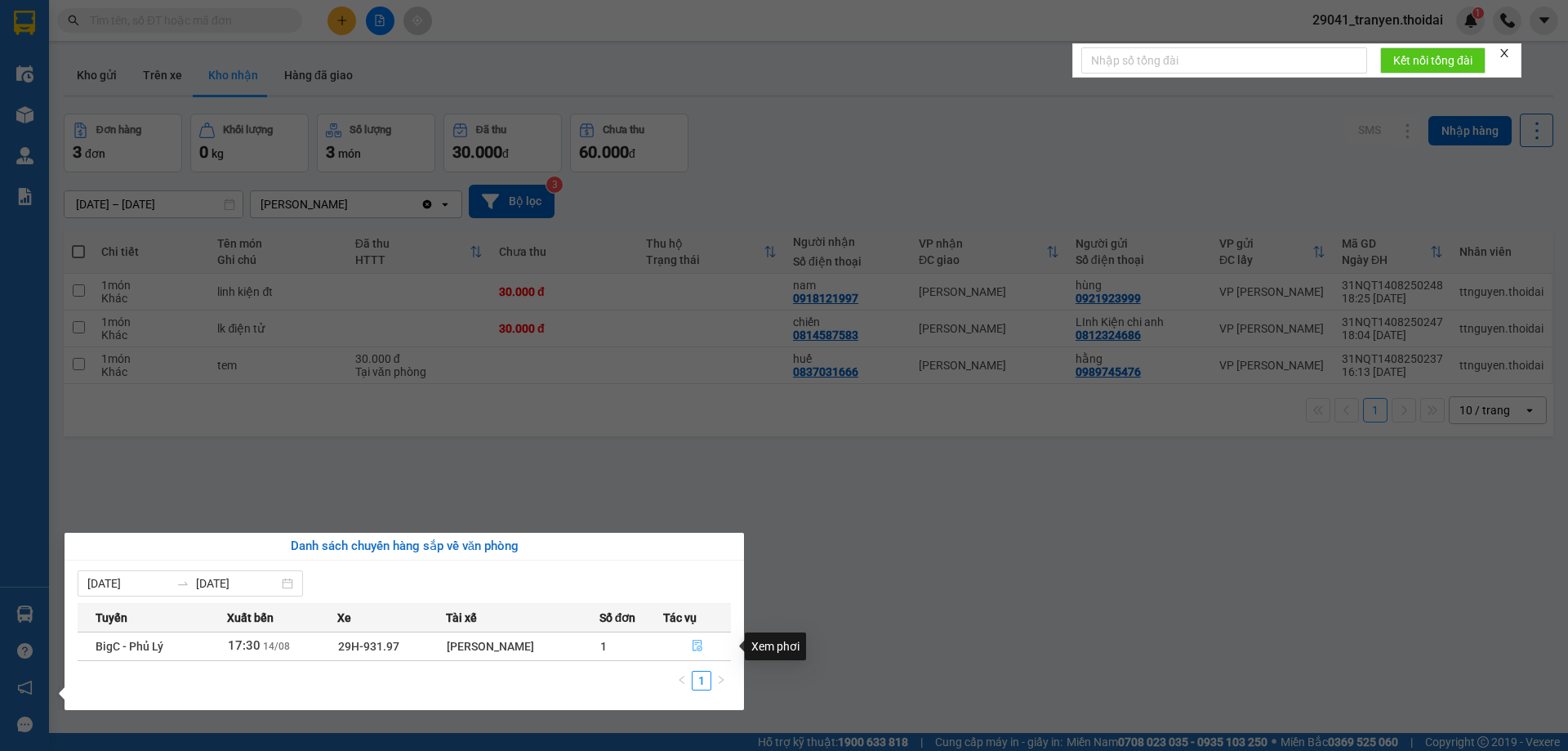
click at [702, 648] on icon "file-done" at bounding box center [697, 646] width 10 height 12
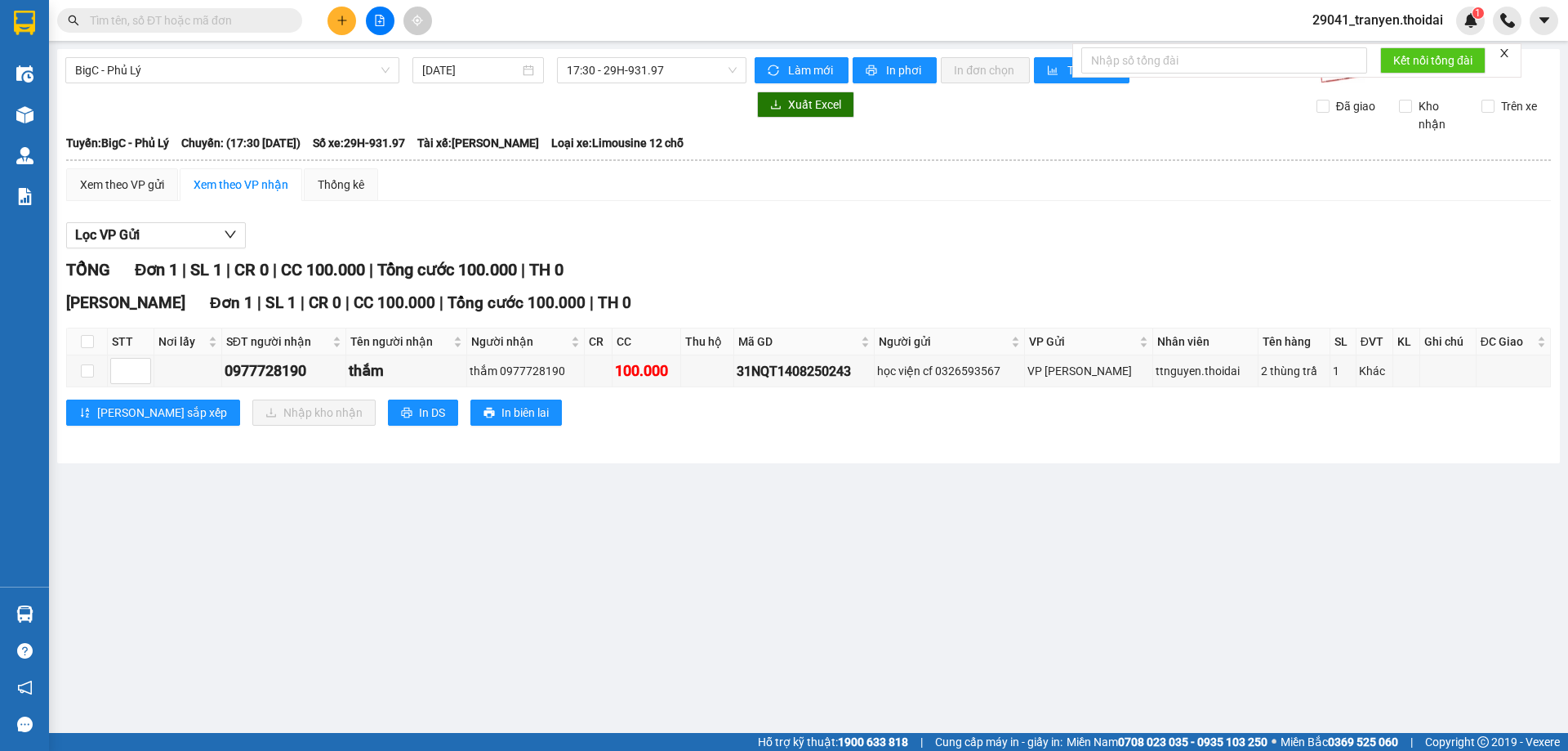
click at [777, 456] on div "BigC - [GEOGRAPHIC_DATA] [DATE] 17:30 - 29H-931.97 Làm mới In phơi In đơn chọn …" at bounding box center [808, 256] width 1502 height 414
